Goal: Information Seeking & Learning: Learn about a topic

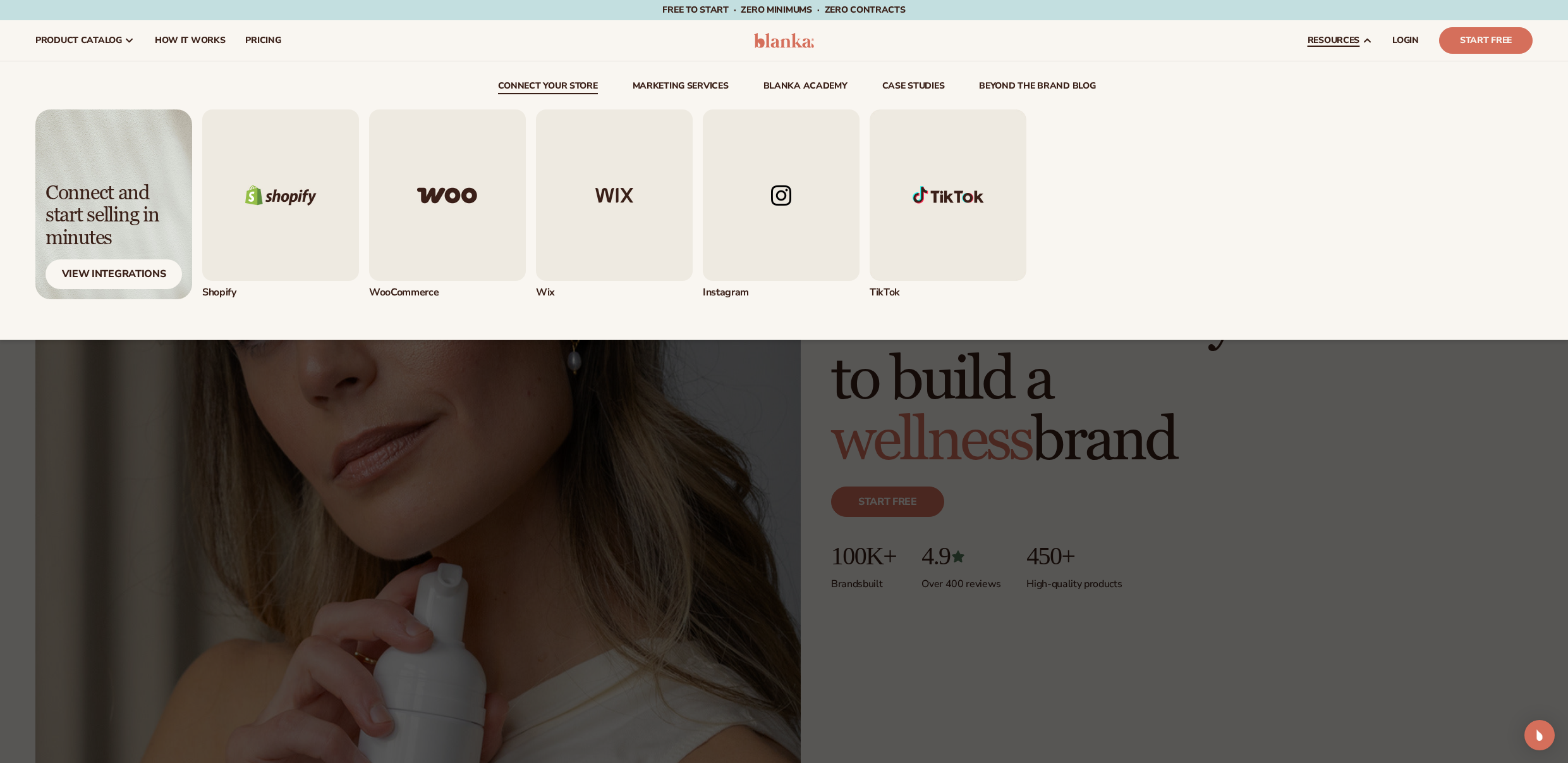
click at [1310, 70] on div "connect your store Marketing services" at bounding box center [784, 201] width 1498 height 279
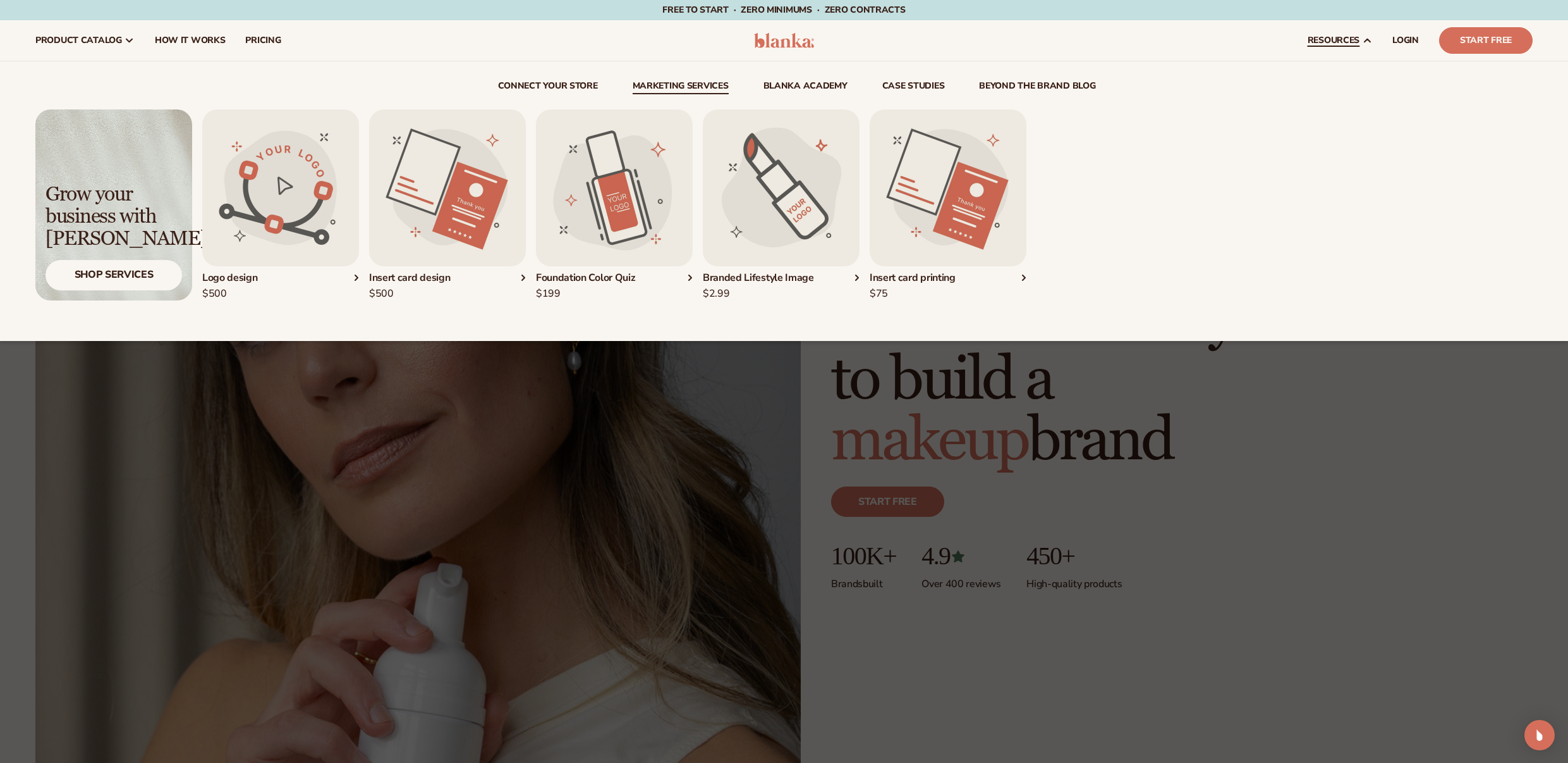
click at [714, 87] on link "Marketing services" at bounding box center [681, 87] width 96 height 12
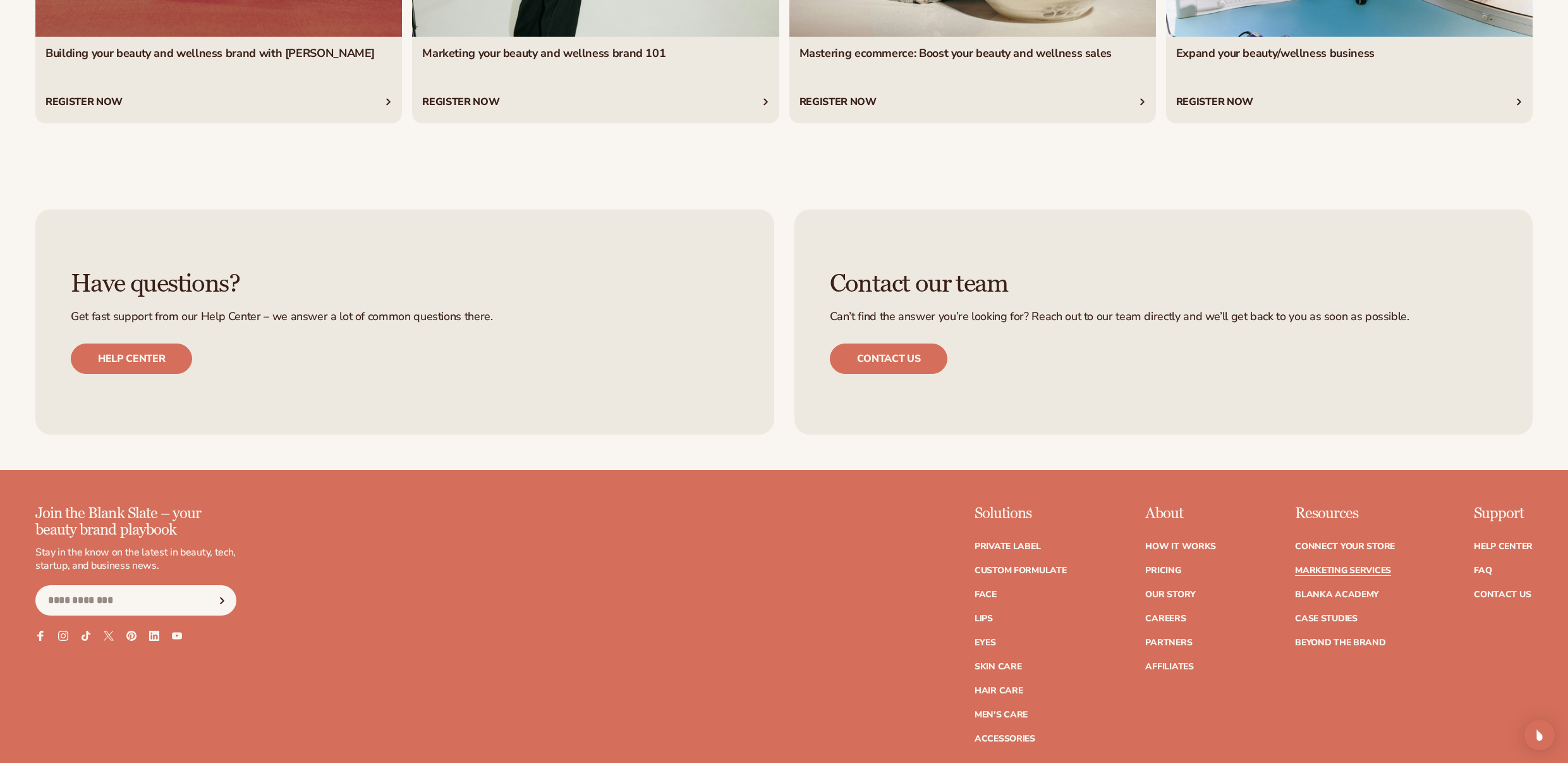
scroll to position [3376, 0]
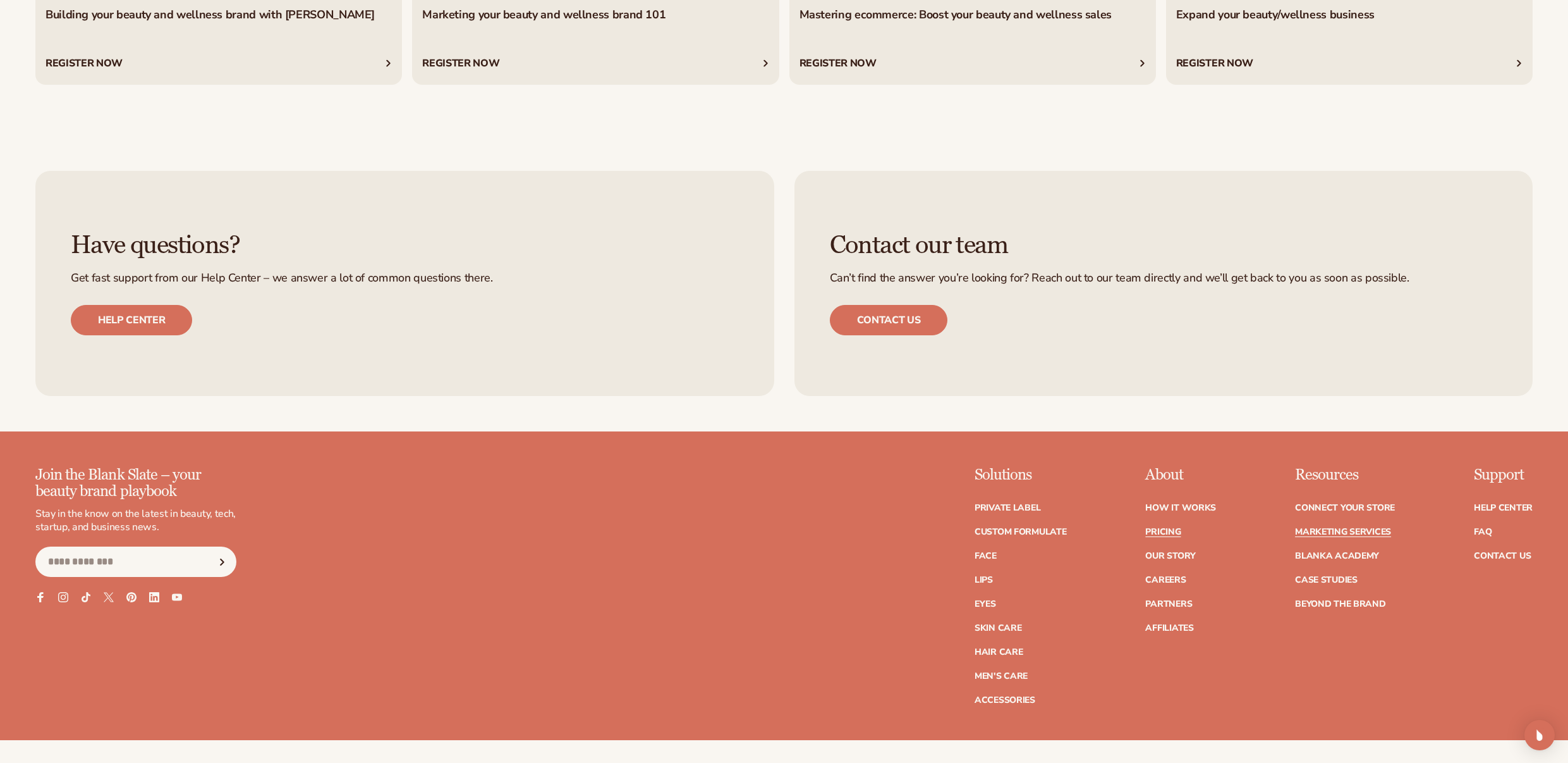
click at [1168, 531] on link "Pricing" at bounding box center [1163, 532] width 36 height 9
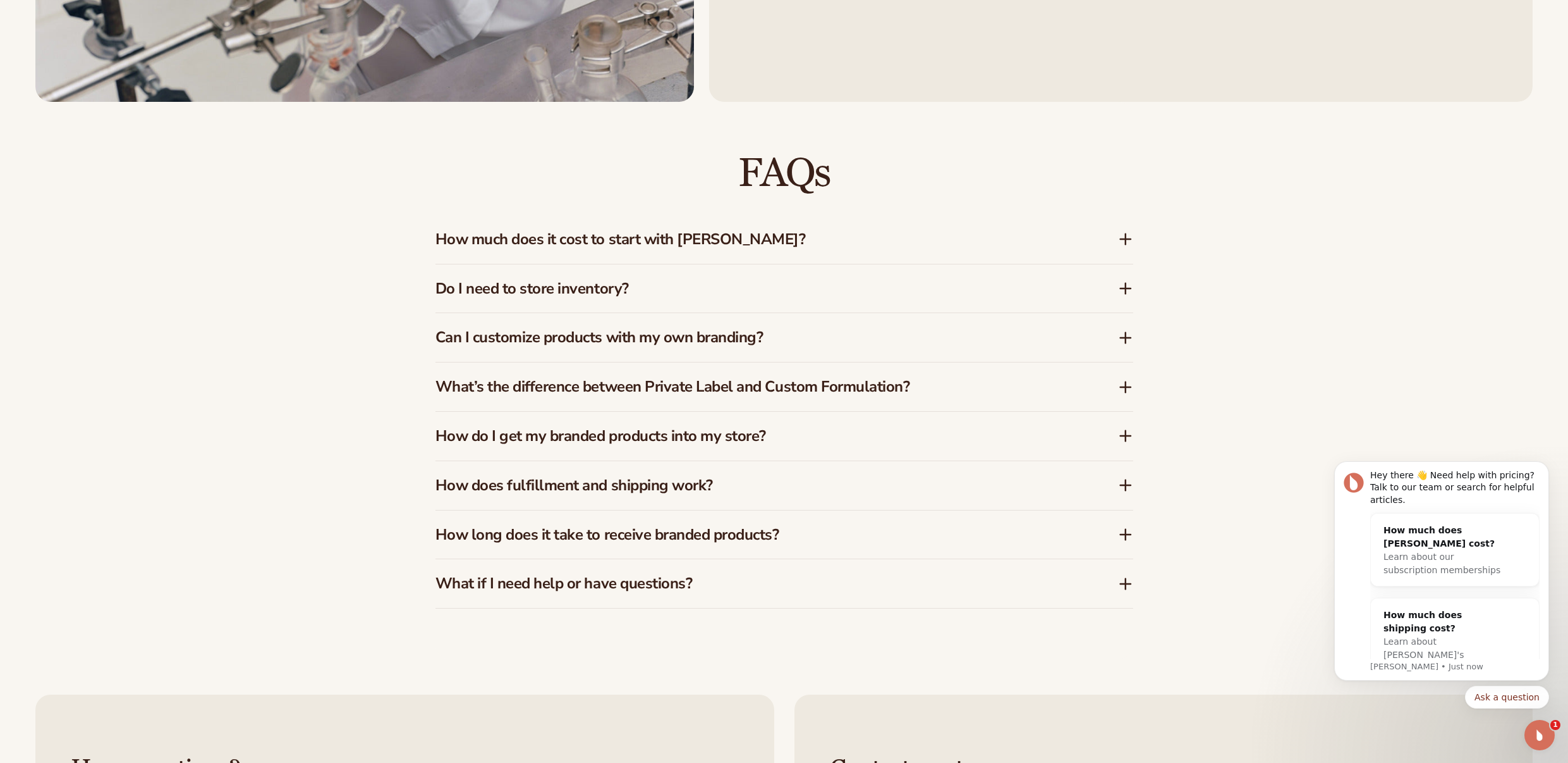
scroll to position [2230, 0]
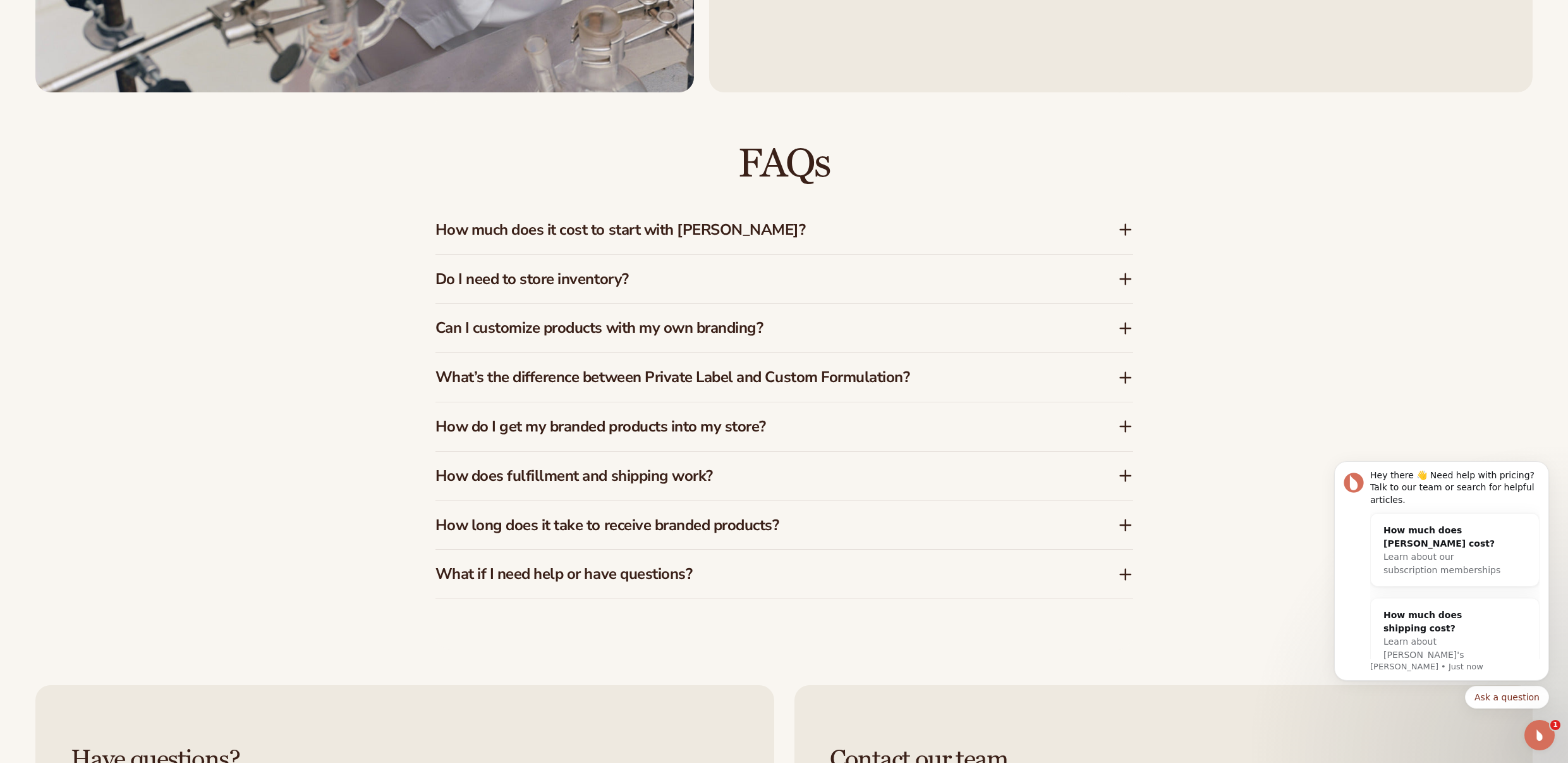
click at [631, 277] on h3 "Do I need to store inventory?" at bounding box center [758, 279] width 644 height 18
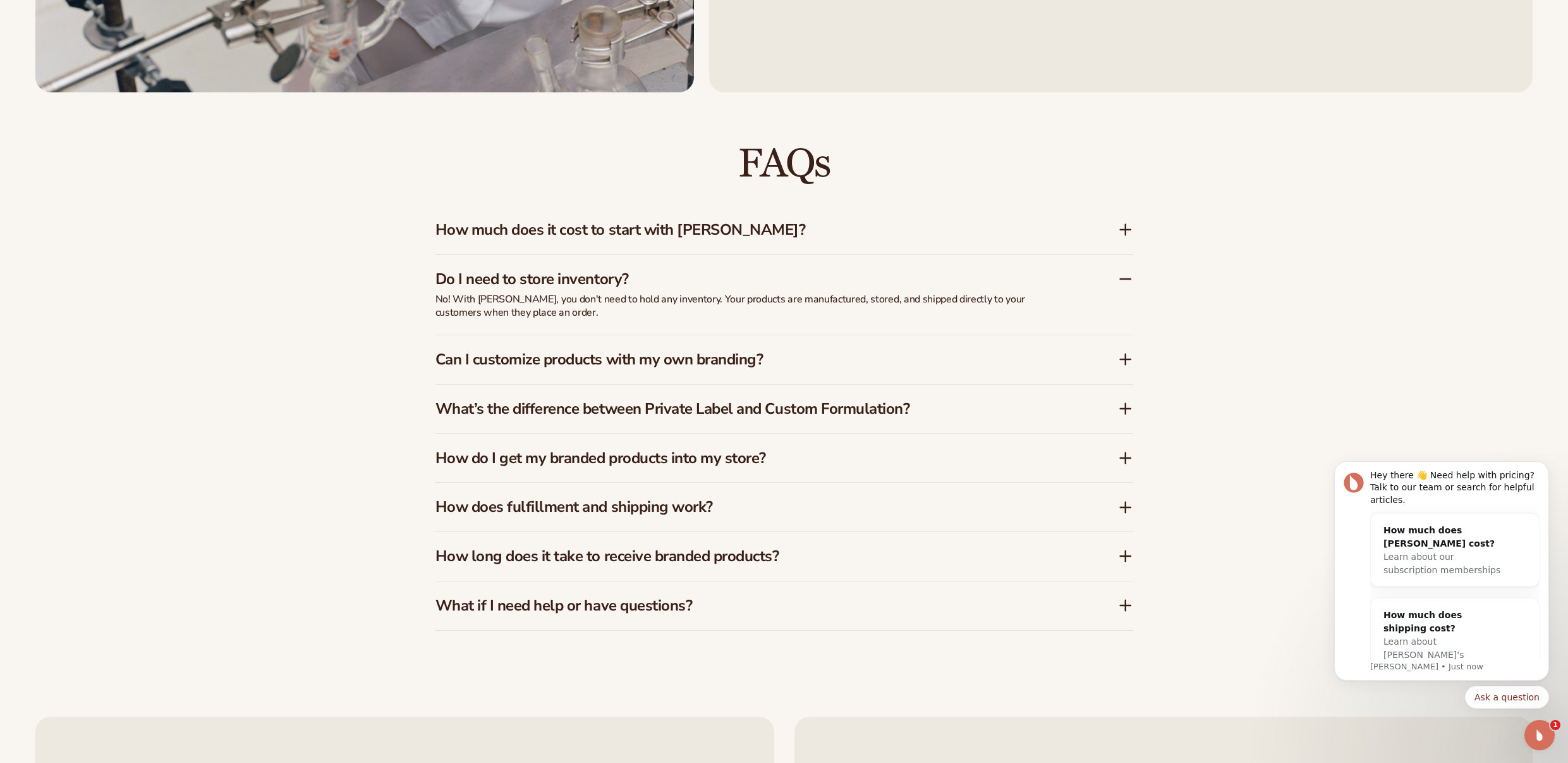
click at [631, 277] on h3 "Do I need to store inventory?" at bounding box center [758, 279] width 644 height 18
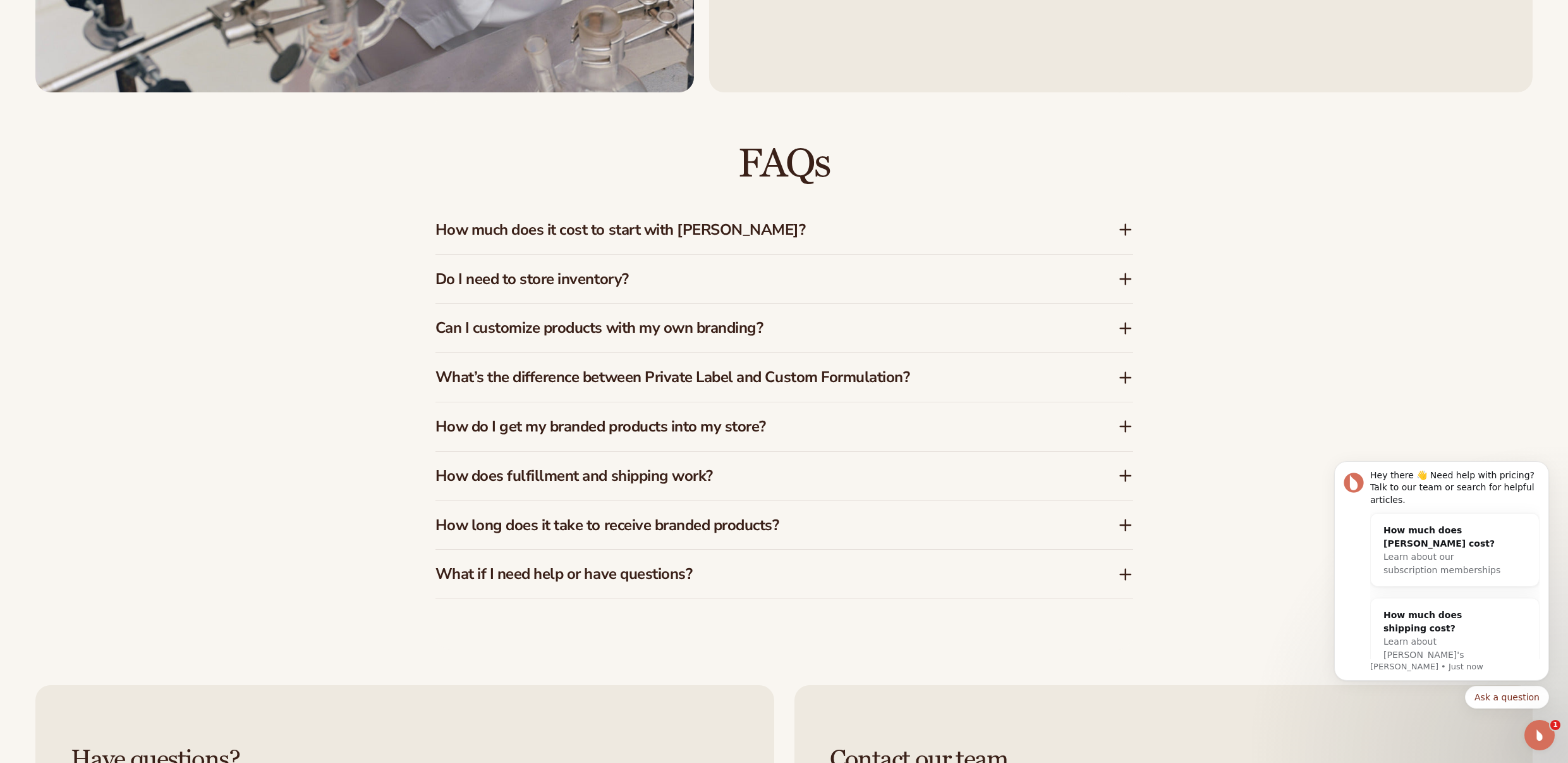
click at [801, 230] on h3 "How much does it cost to start with Blanka?" at bounding box center [758, 229] width 644 height 18
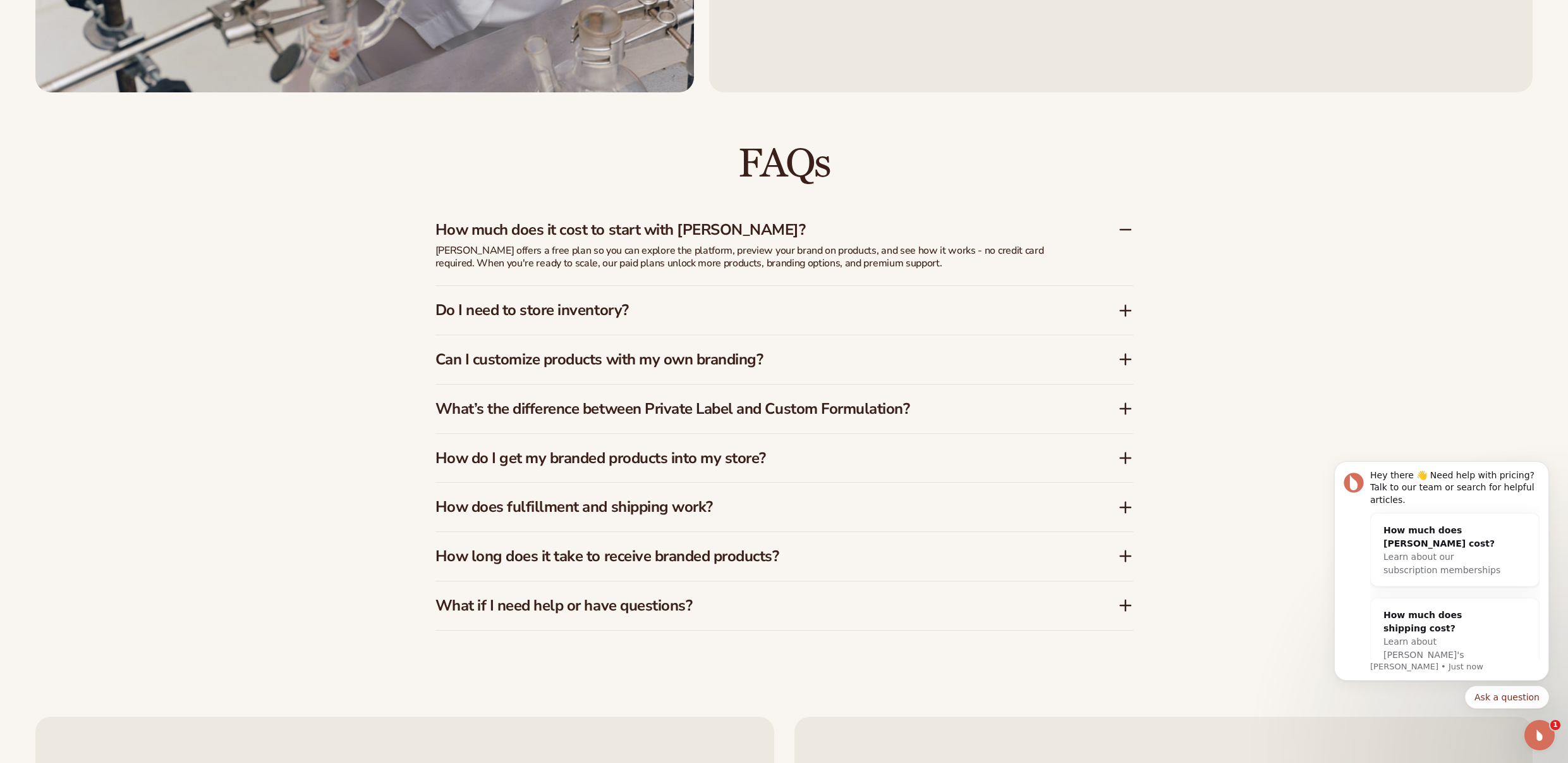
click at [800, 230] on h3 "How much does it cost to start with Blanka?" at bounding box center [758, 229] width 644 height 18
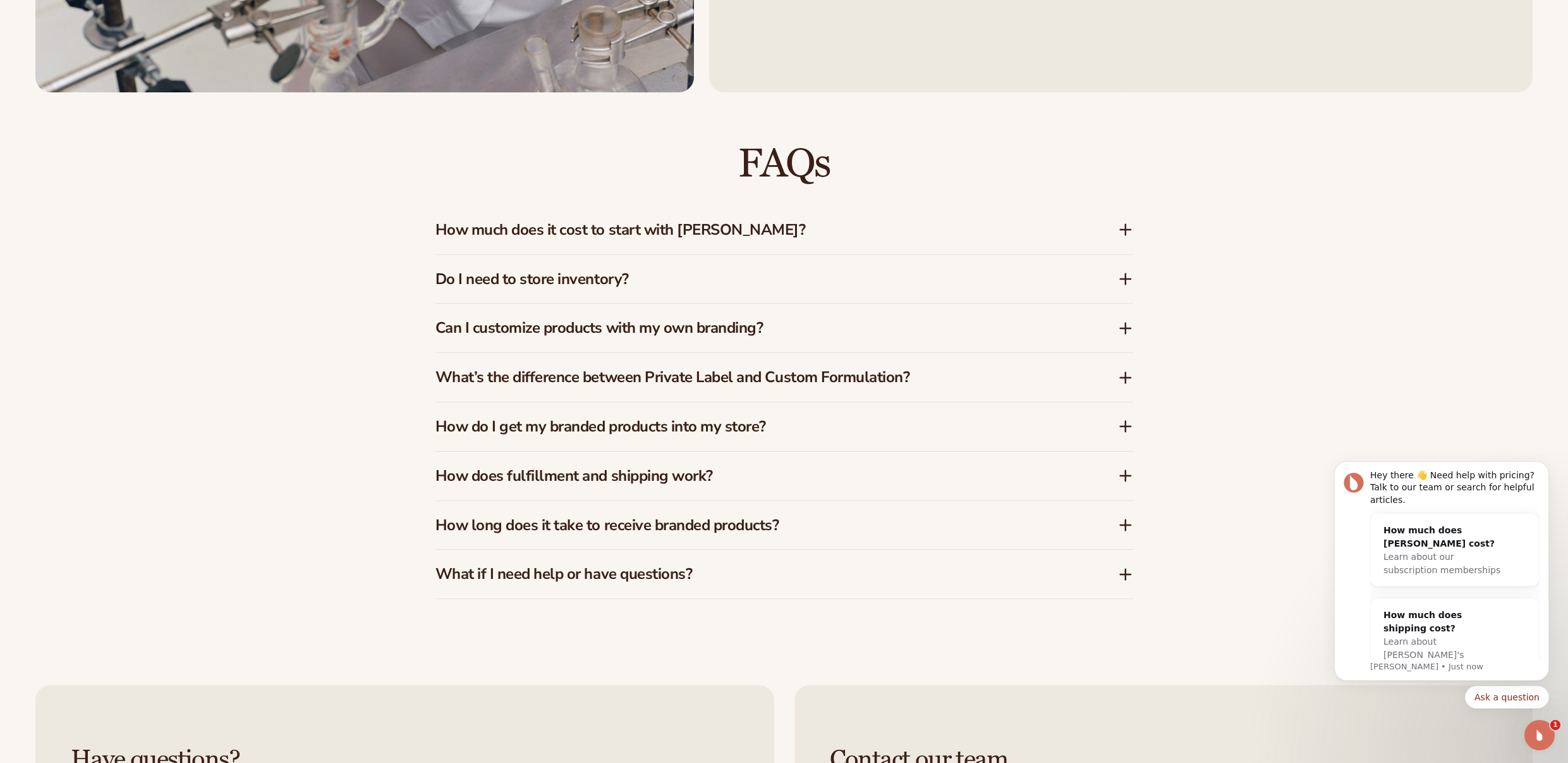
click at [681, 279] on h3 "Do I need to store inventory?" at bounding box center [758, 279] width 644 height 18
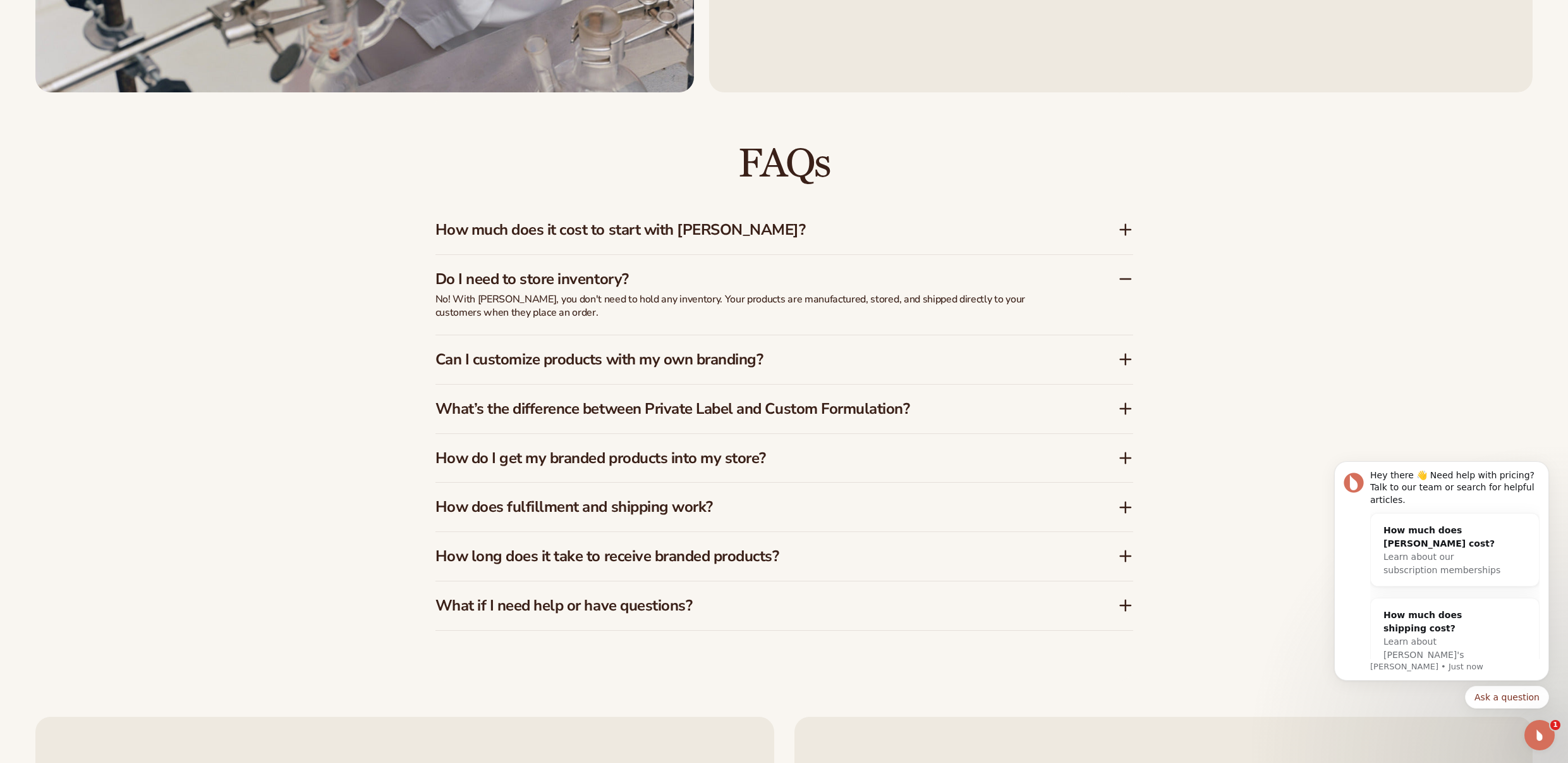
click at [681, 279] on h3 "Do I need to store inventory?" at bounding box center [758, 279] width 644 height 18
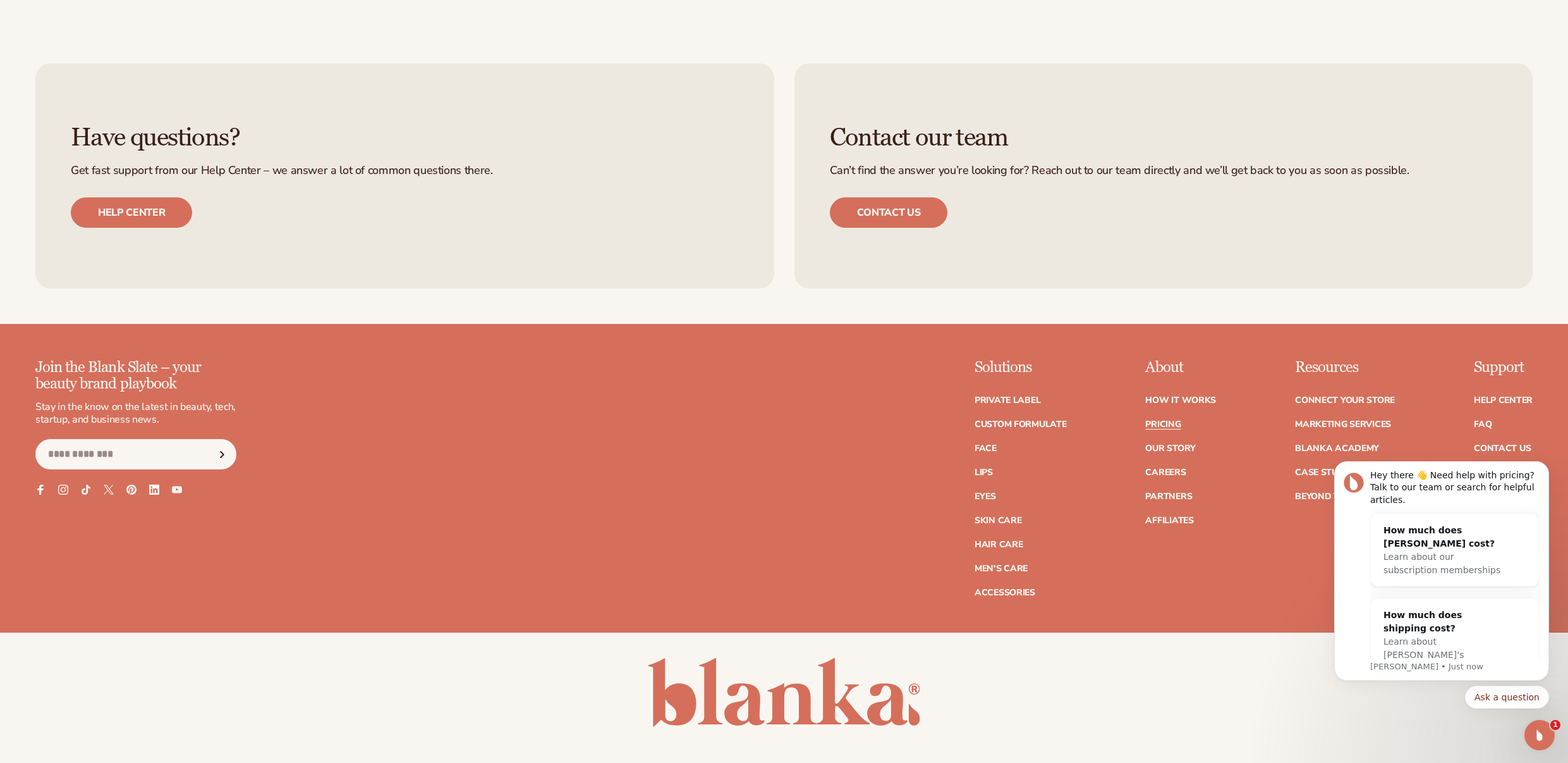
scroll to position [2851, 0]
click at [1003, 397] on link "Private label" at bounding box center [1007, 400] width 66 height 9
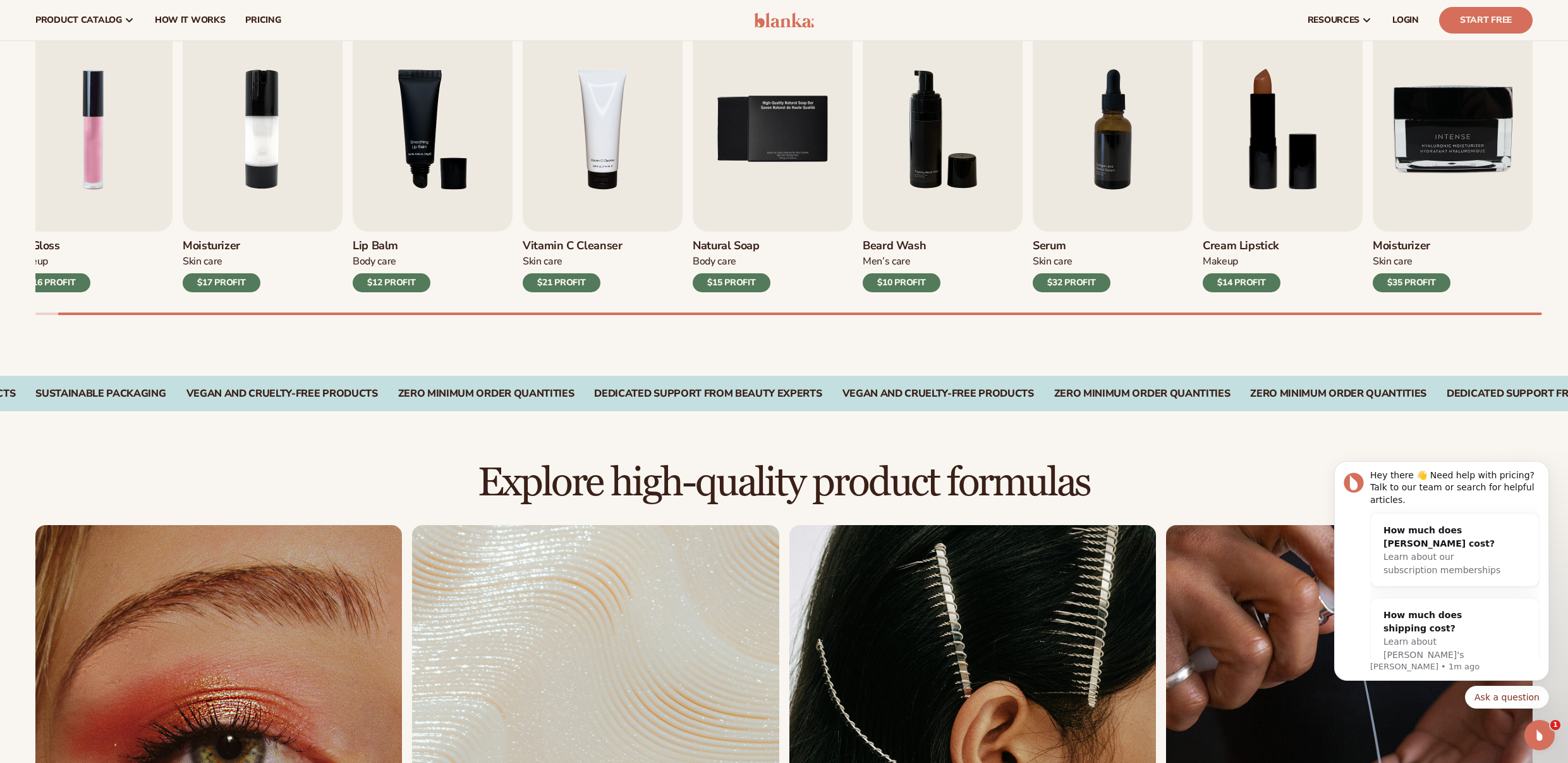
scroll to position [329, 0]
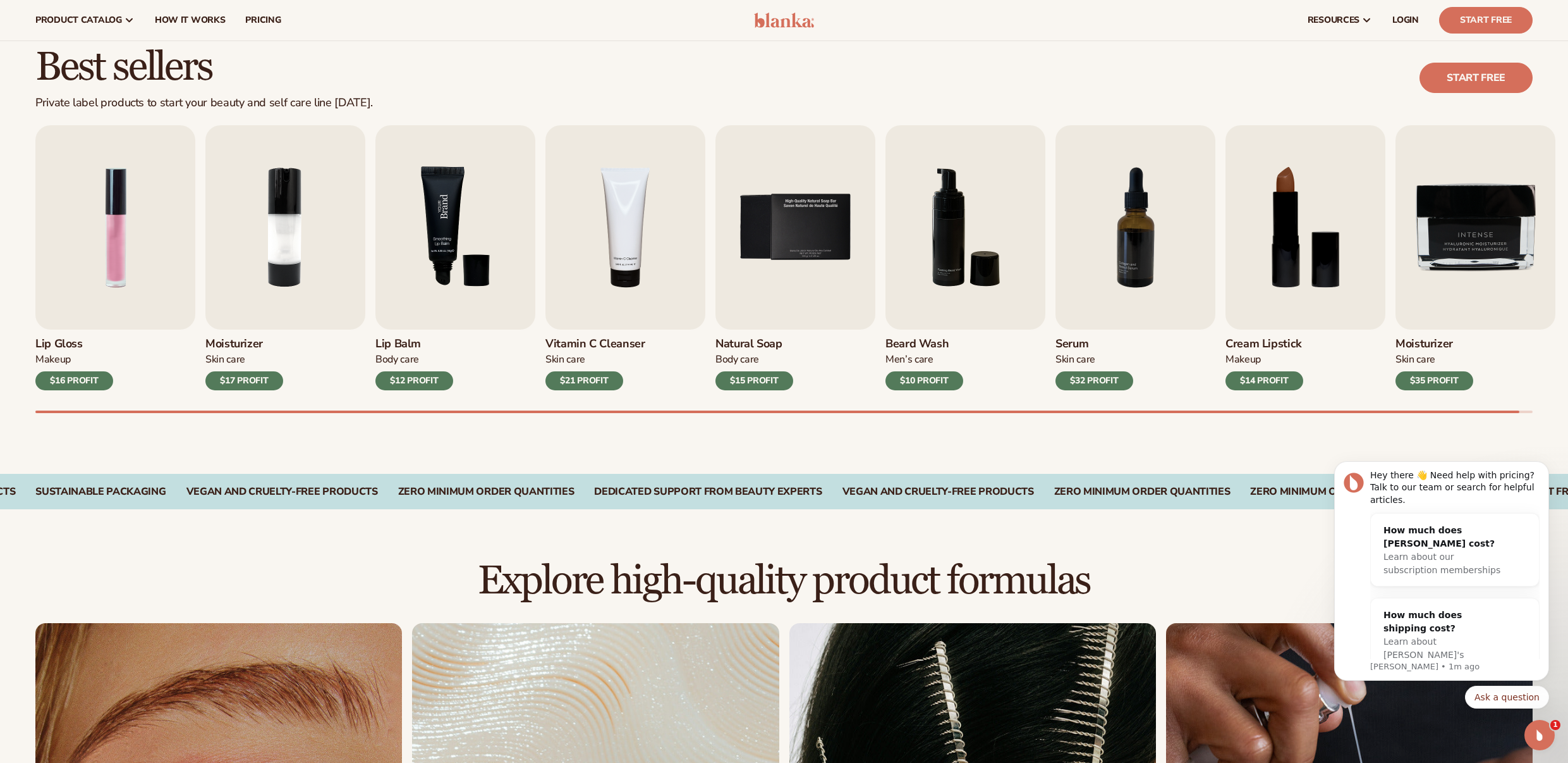
click at [444, 229] on img "3 / 9" at bounding box center [455, 228] width 160 height 205
click at [439, 264] on img "3 / 9" at bounding box center [455, 228] width 160 height 205
click at [402, 343] on h3 "Lip Balm" at bounding box center [414, 344] width 78 height 14
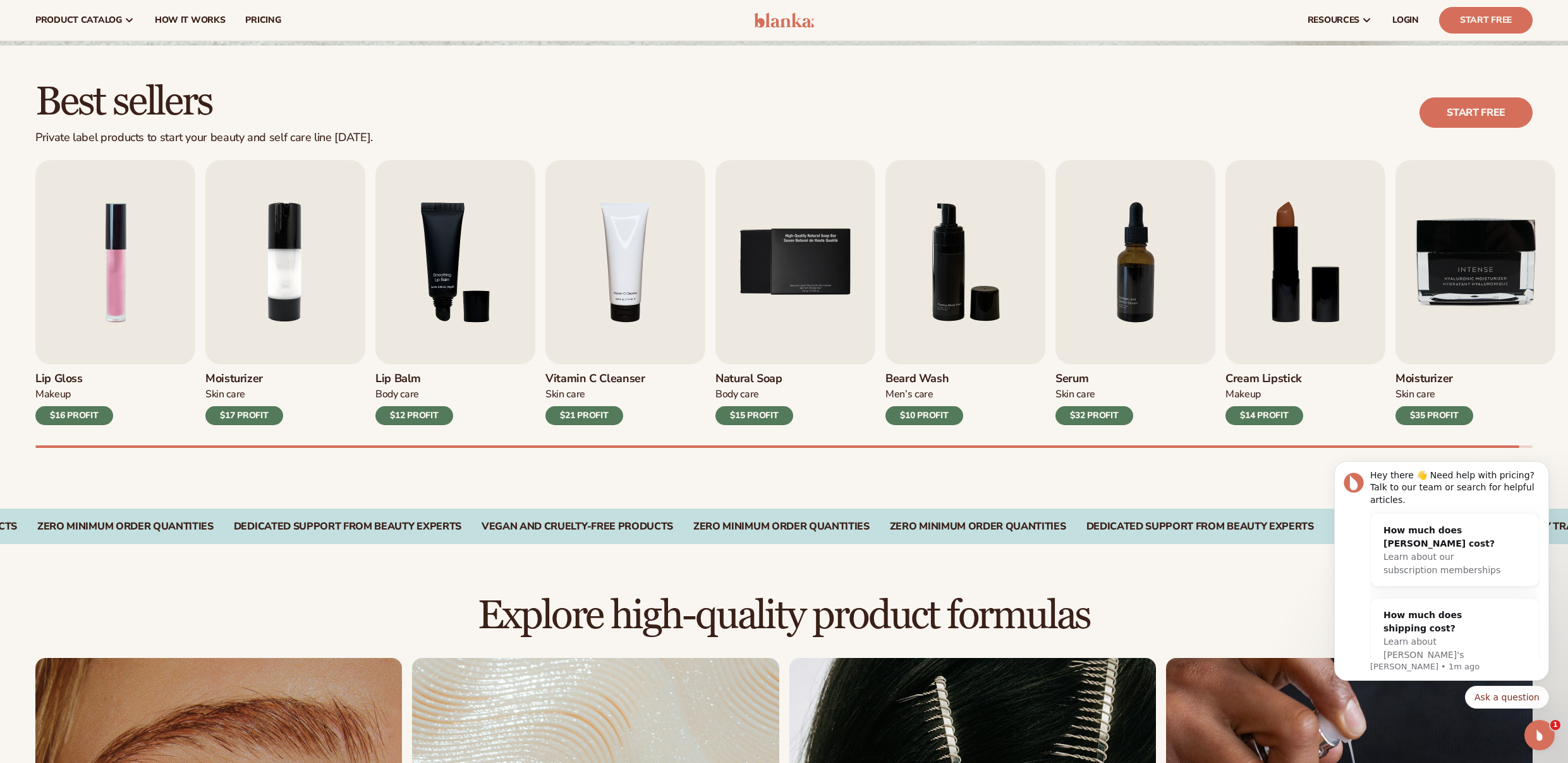
scroll to position [249, 0]
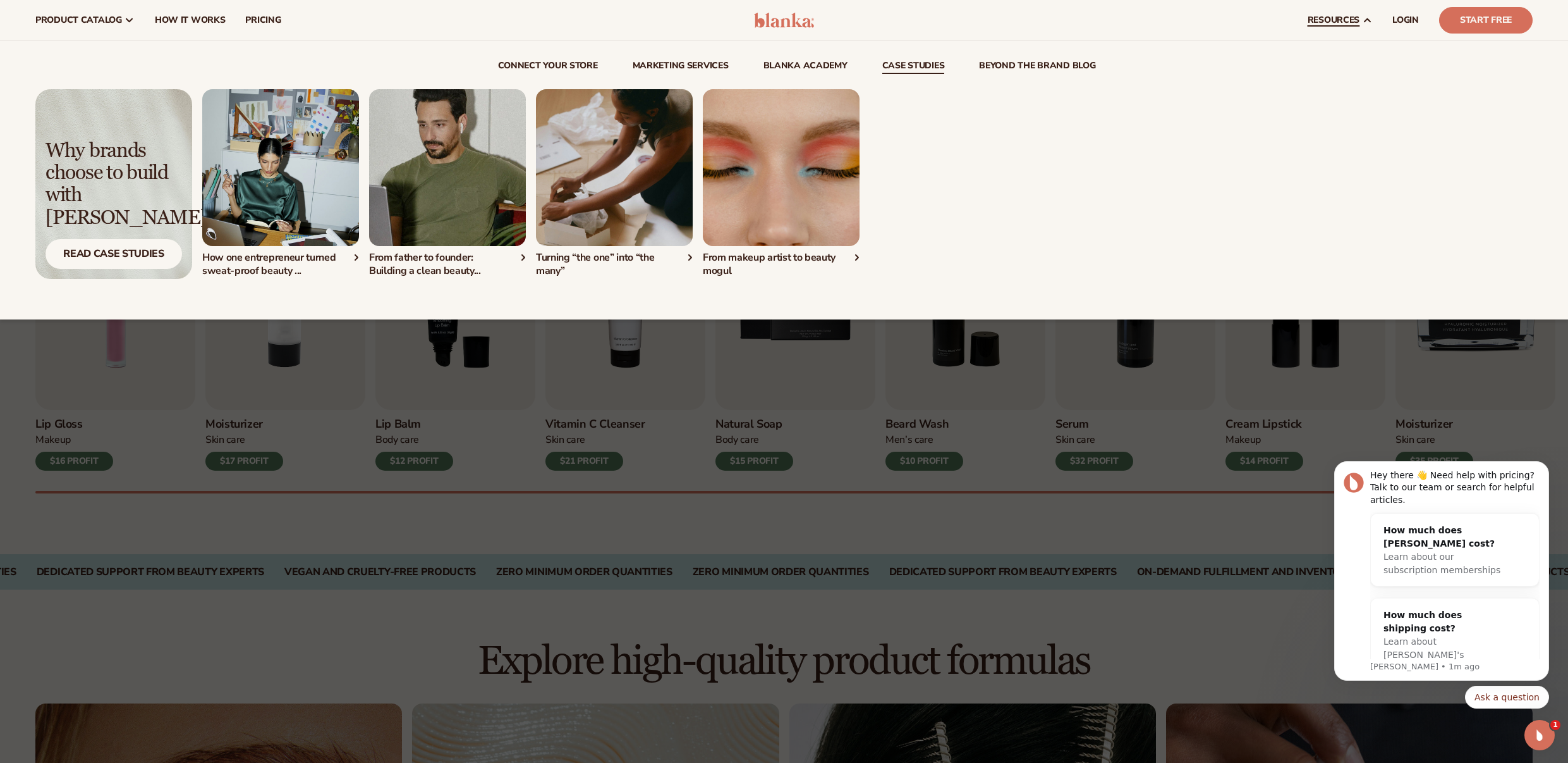
click at [1009, 62] on link "beyond the brand blog" at bounding box center [1037, 67] width 116 height 12
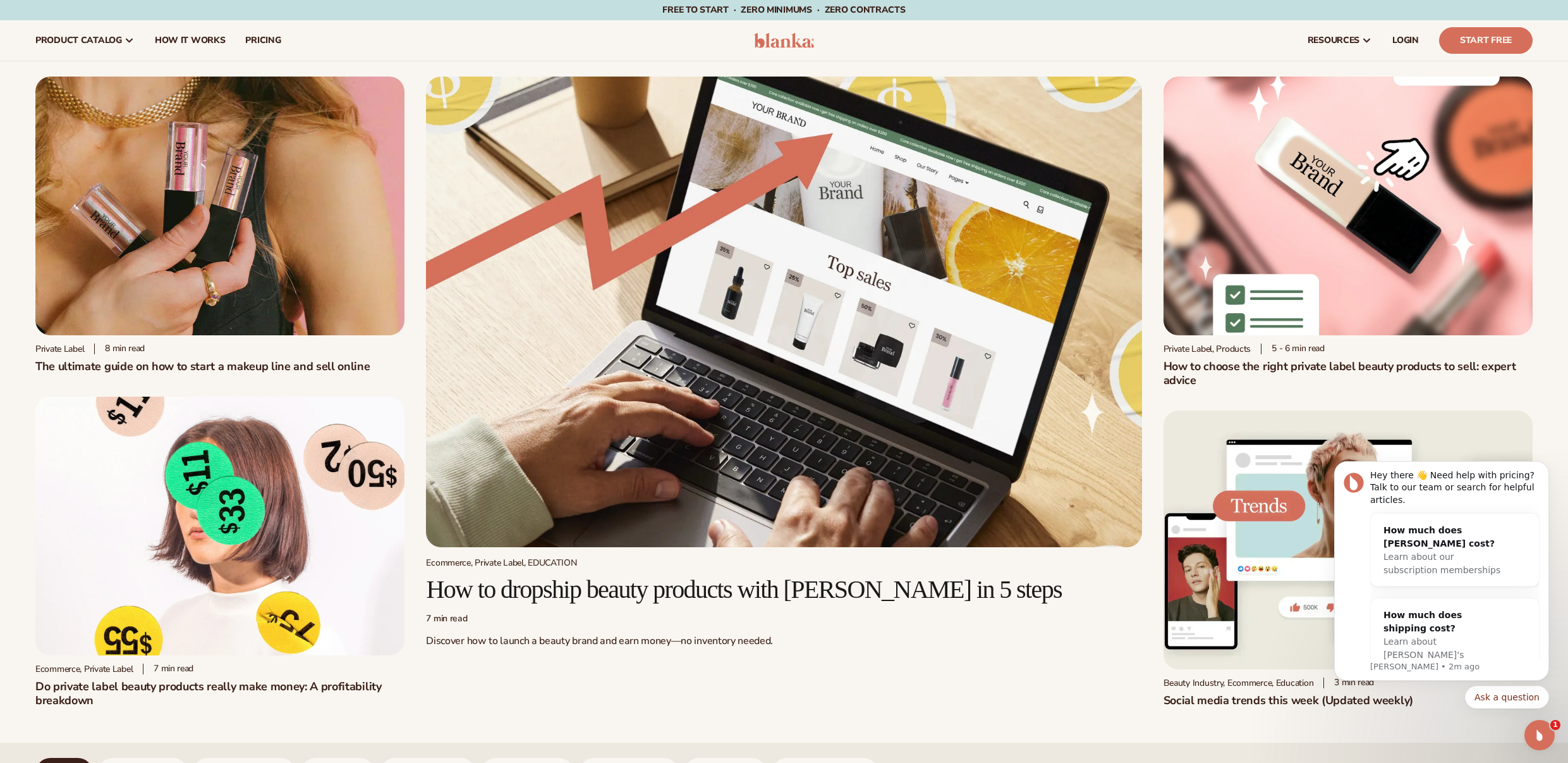
click at [246, 247] on img at bounding box center [220, 206] width 369 height 259
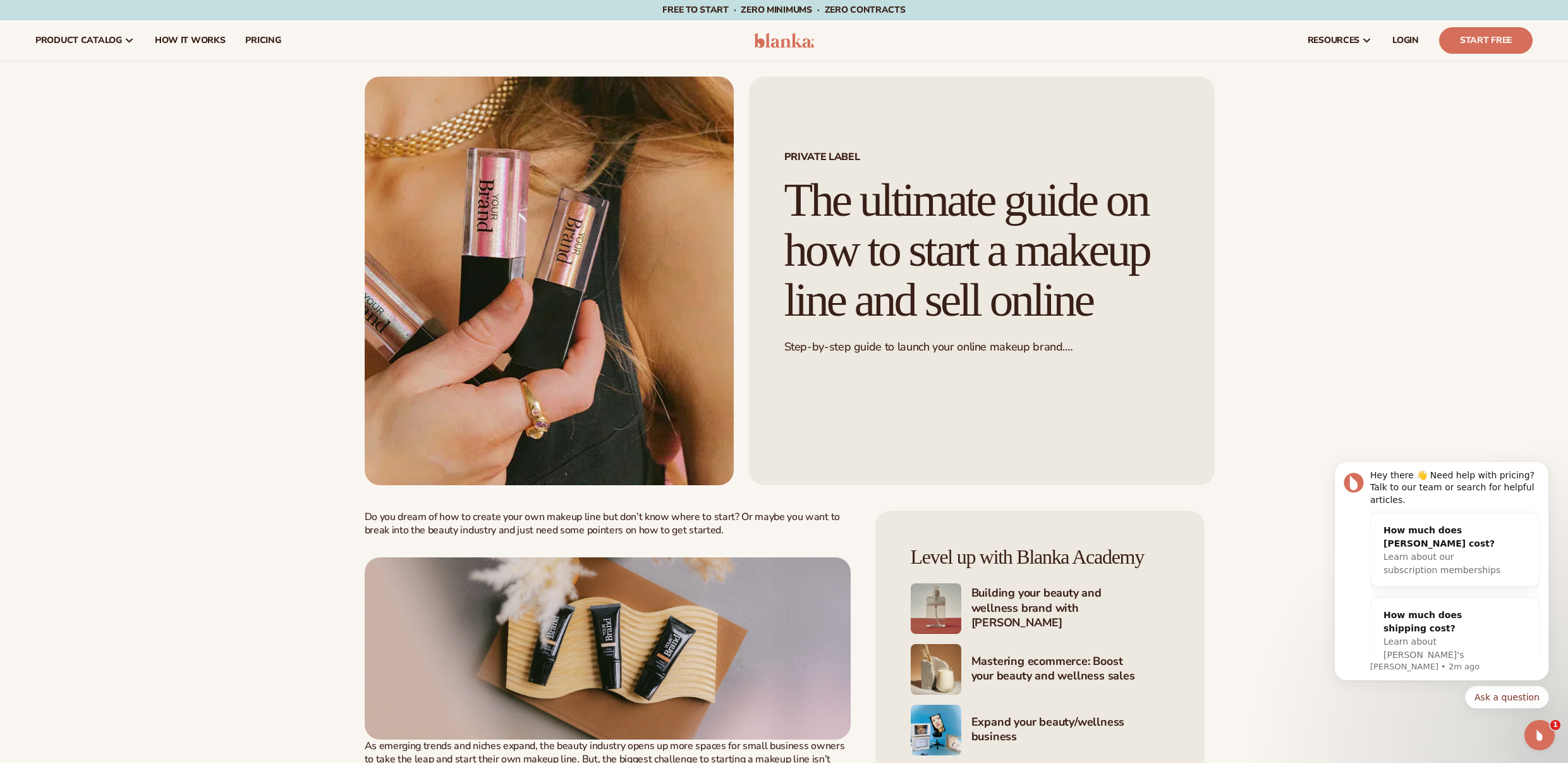
click at [798, 38] on img at bounding box center [784, 40] width 60 height 15
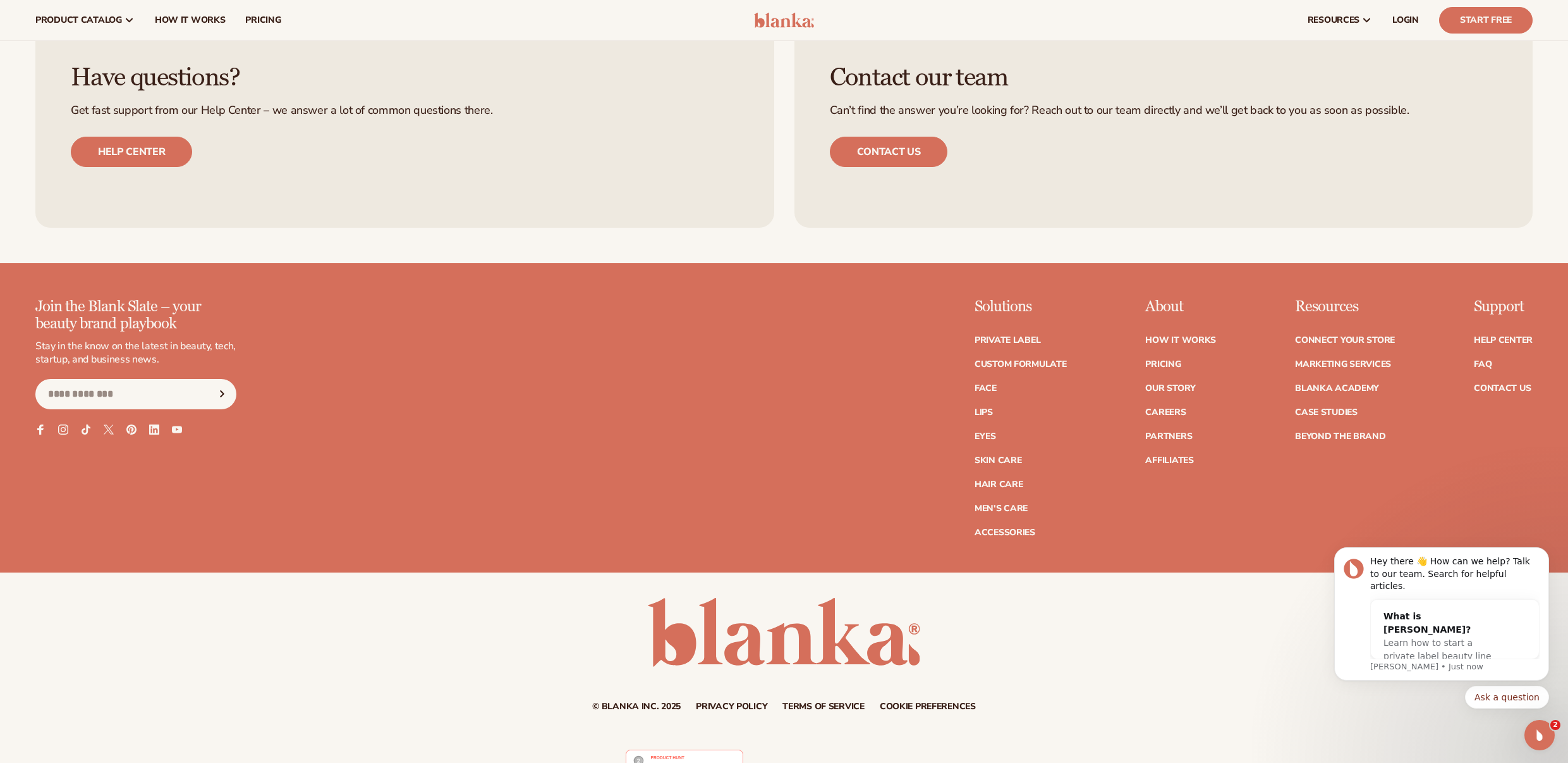
scroll to position [6815, 0]
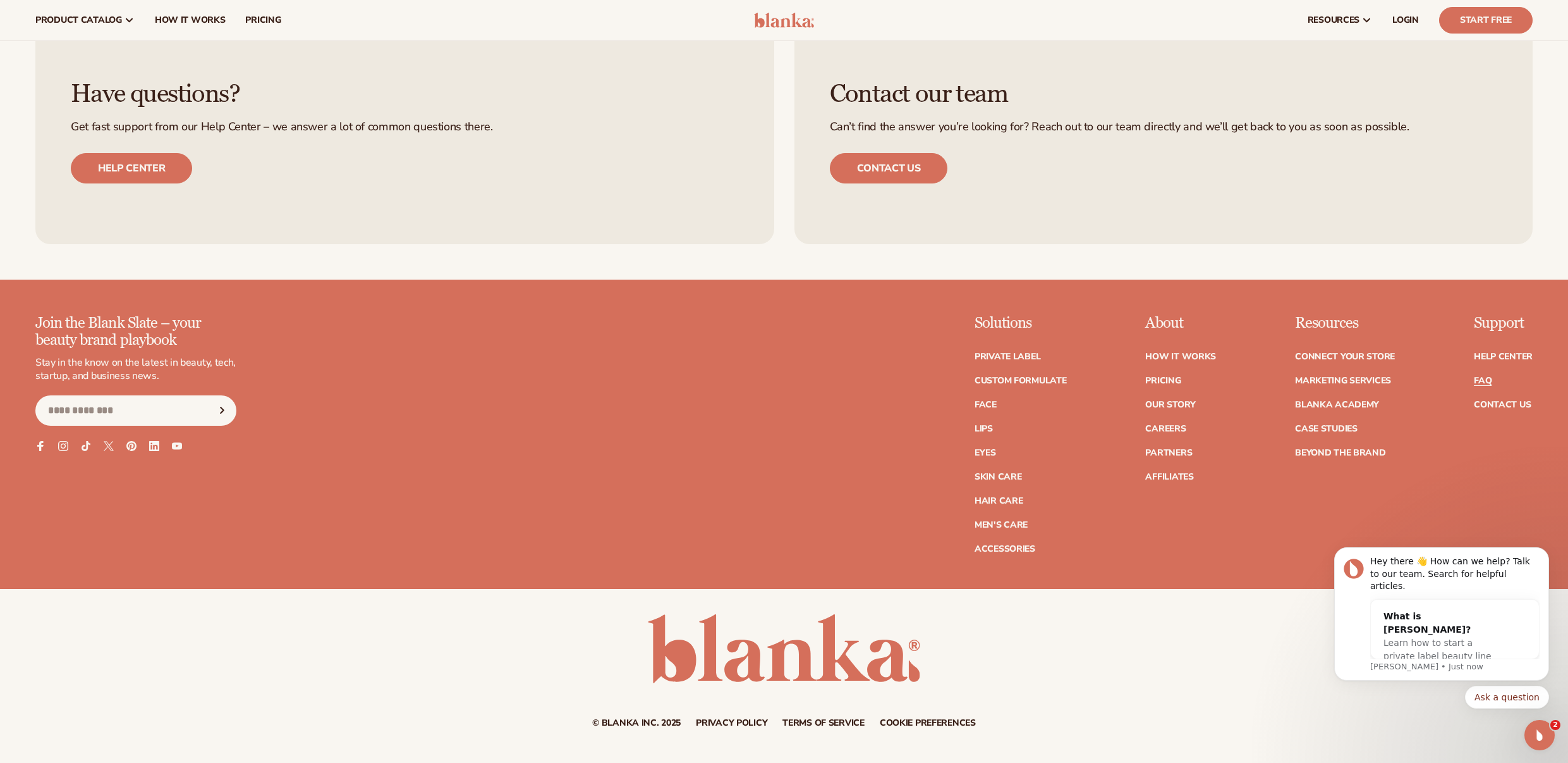
click at [1478, 382] on link "FAQ" at bounding box center [1482, 381] width 17 height 9
